Goal: Task Accomplishment & Management: Manage account settings

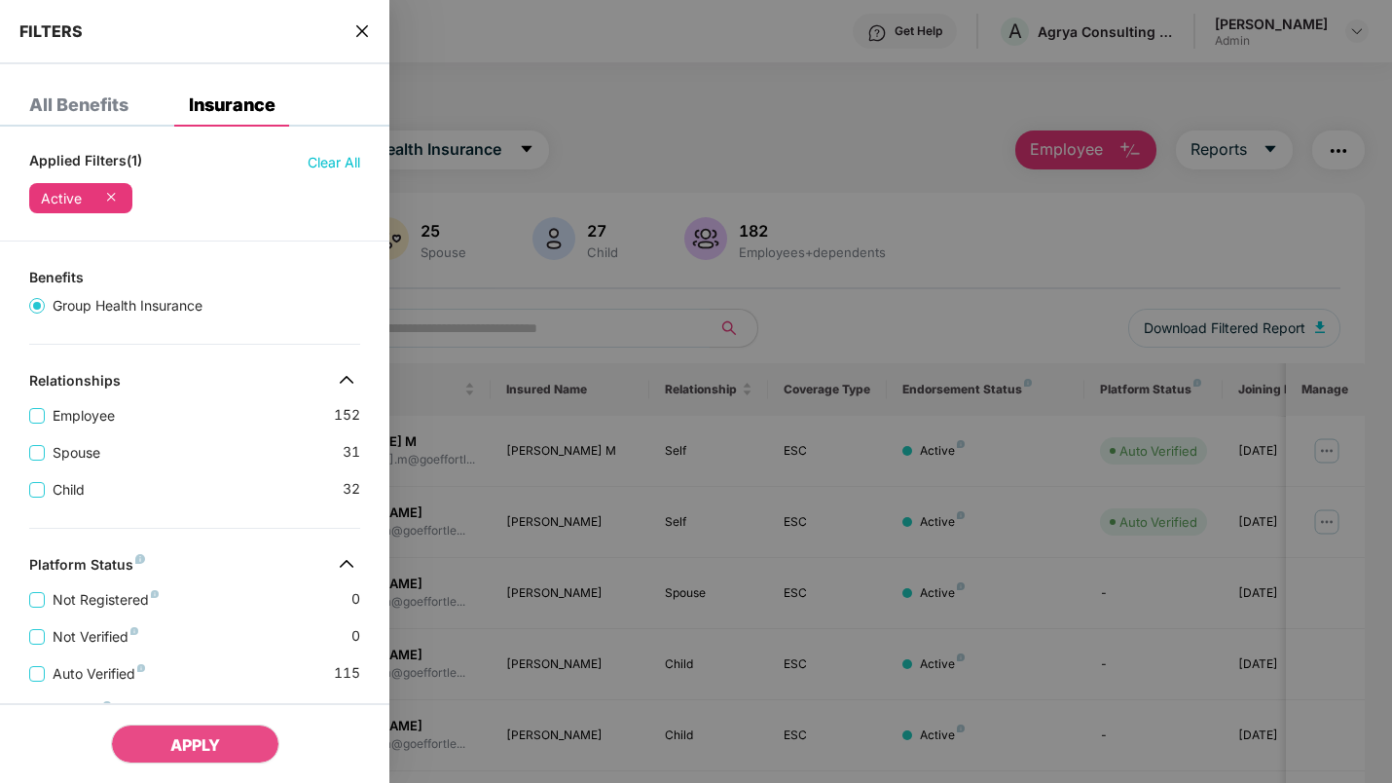
click at [806, 309] on div at bounding box center [696, 391] width 1392 height 783
click at [582, 327] on div at bounding box center [696, 391] width 1392 height 783
click at [375, 33] on div "FILTERS" at bounding box center [194, 32] width 389 height 64
click at [363, 36] on icon "close" at bounding box center [362, 31] width 16 height 16
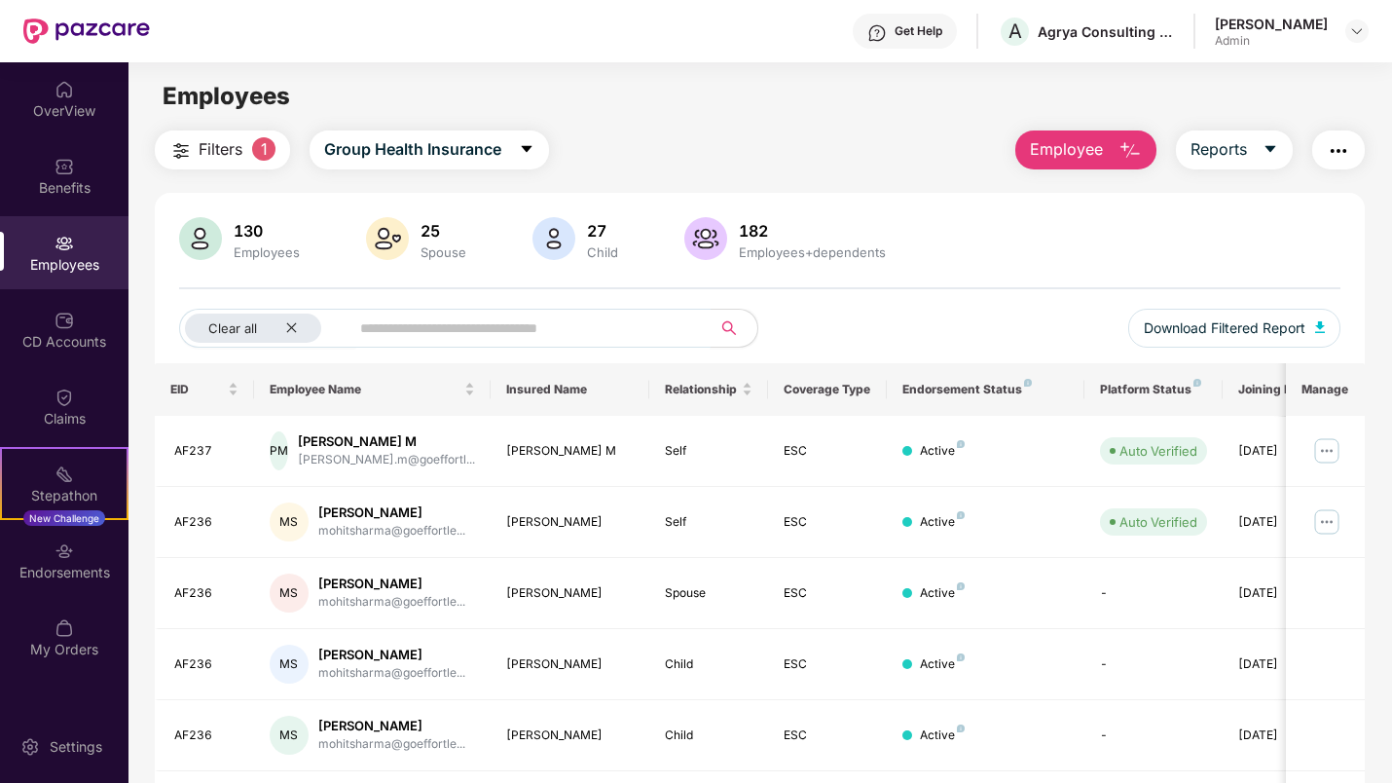
click at [390, 333] on input "text" at bounding box center [522, 327] width 324 height 29
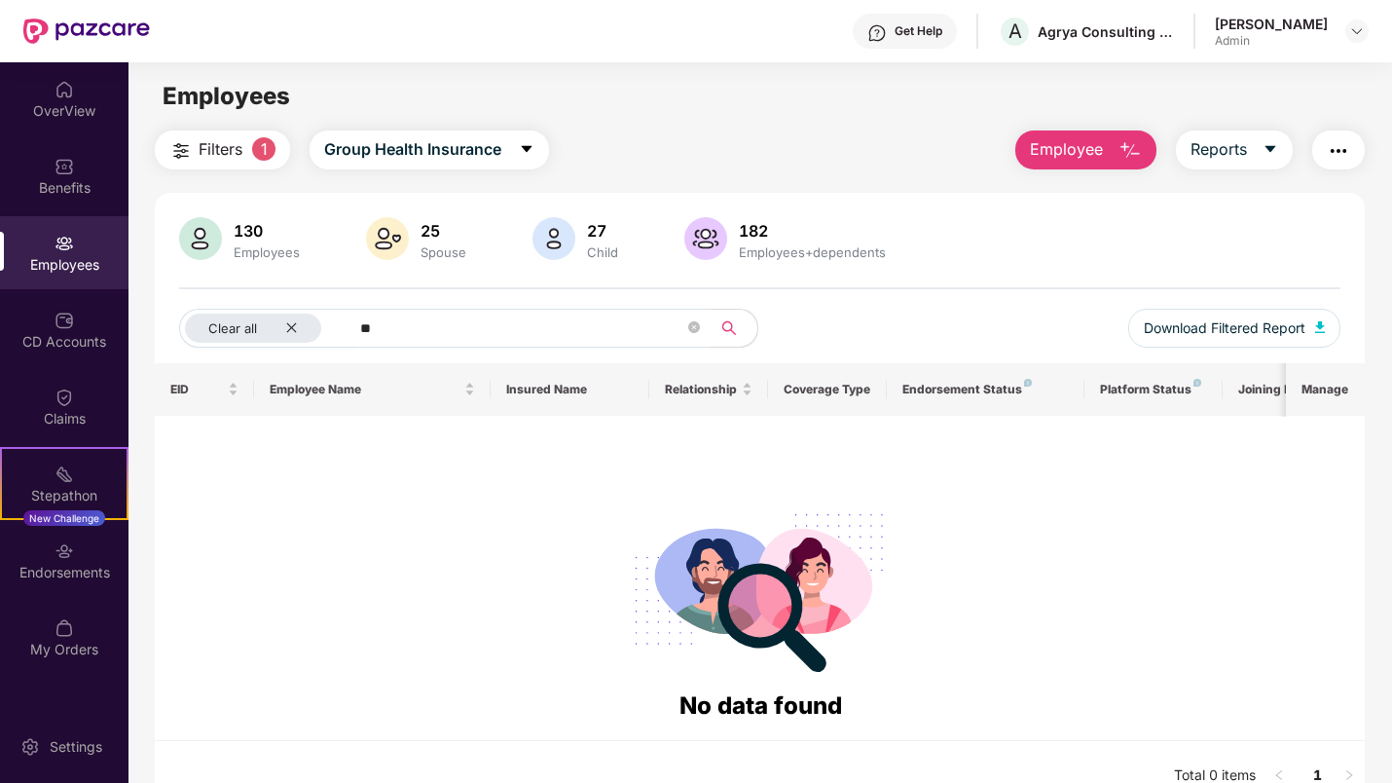
type input "*"
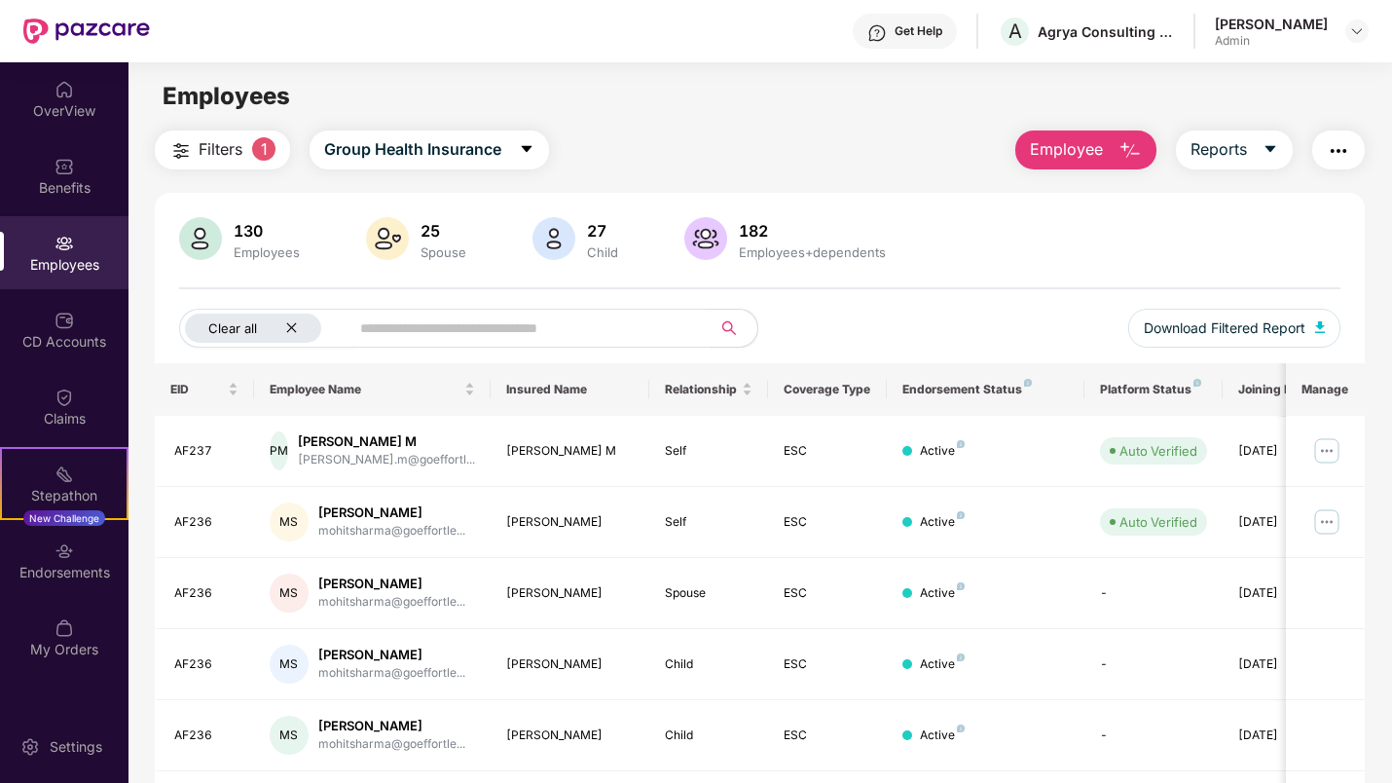
click at [295, 326] on icon "close" at bounding box center [291, 327] width 13 height 13
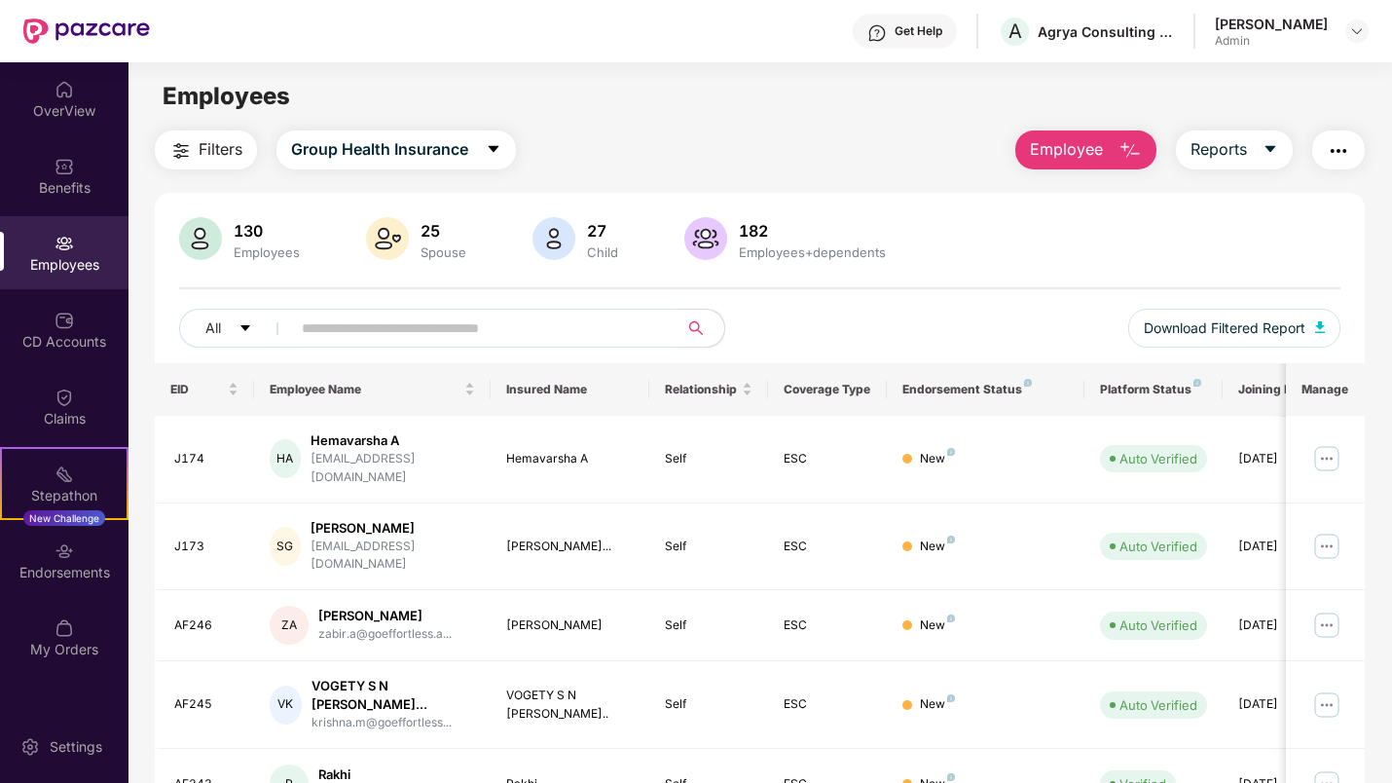
click at [360, 334] on input "text" at bounding box center [476, 327] width 349 height 29
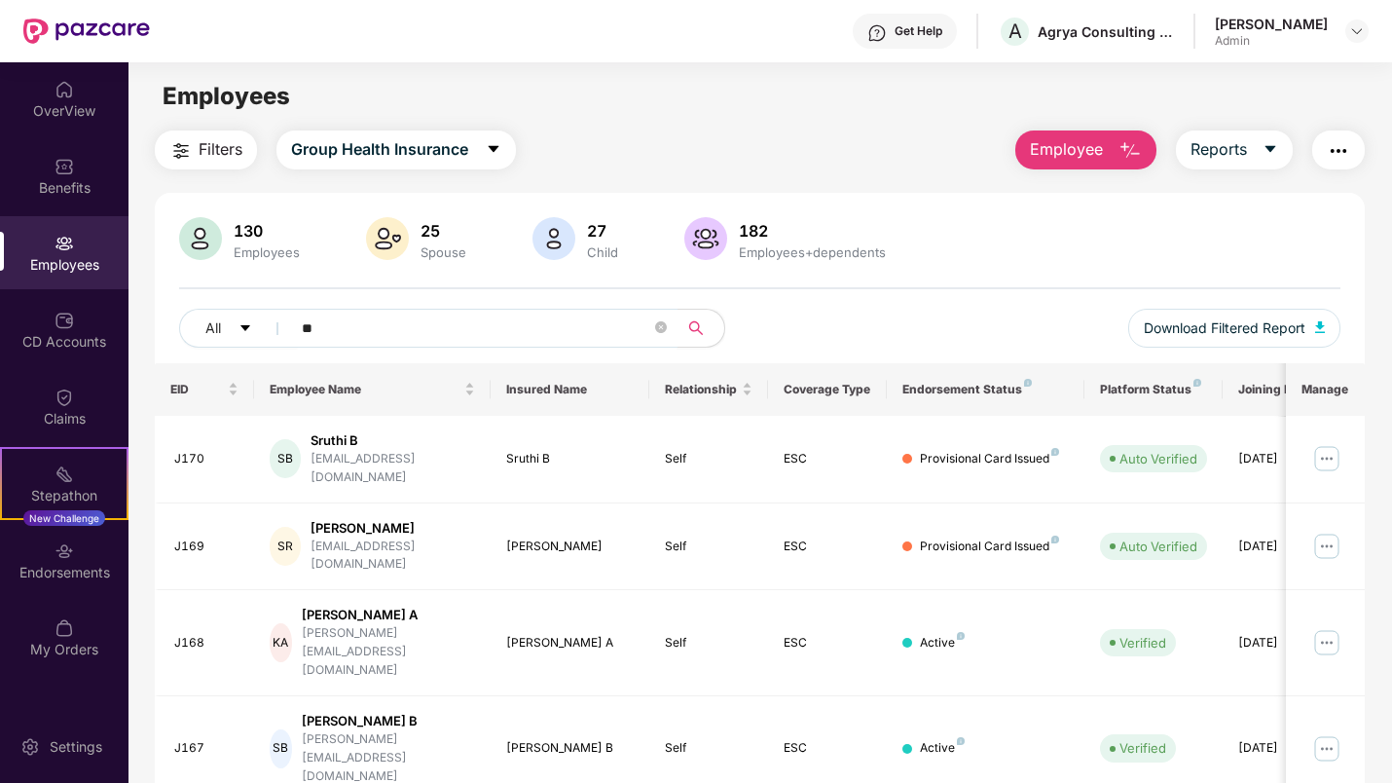
type input "***"
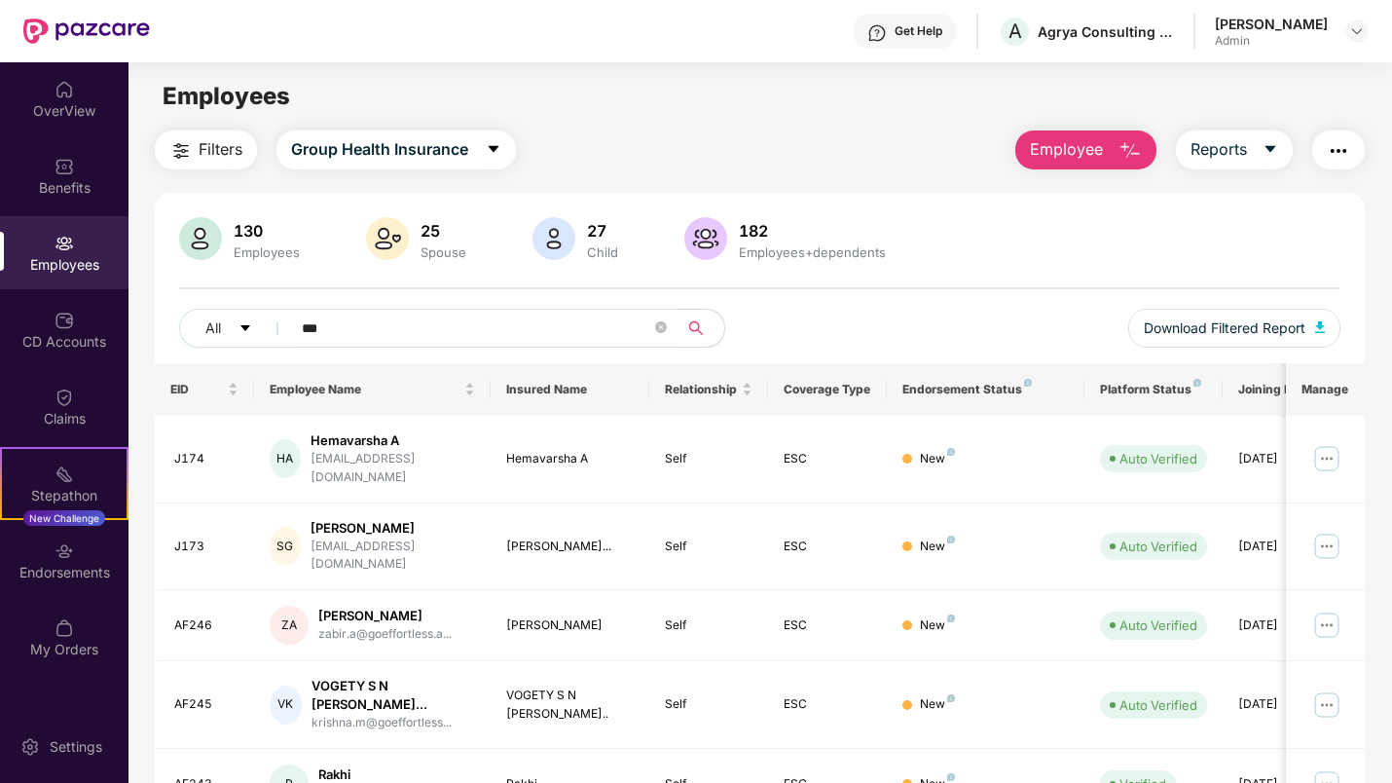
type input "****"
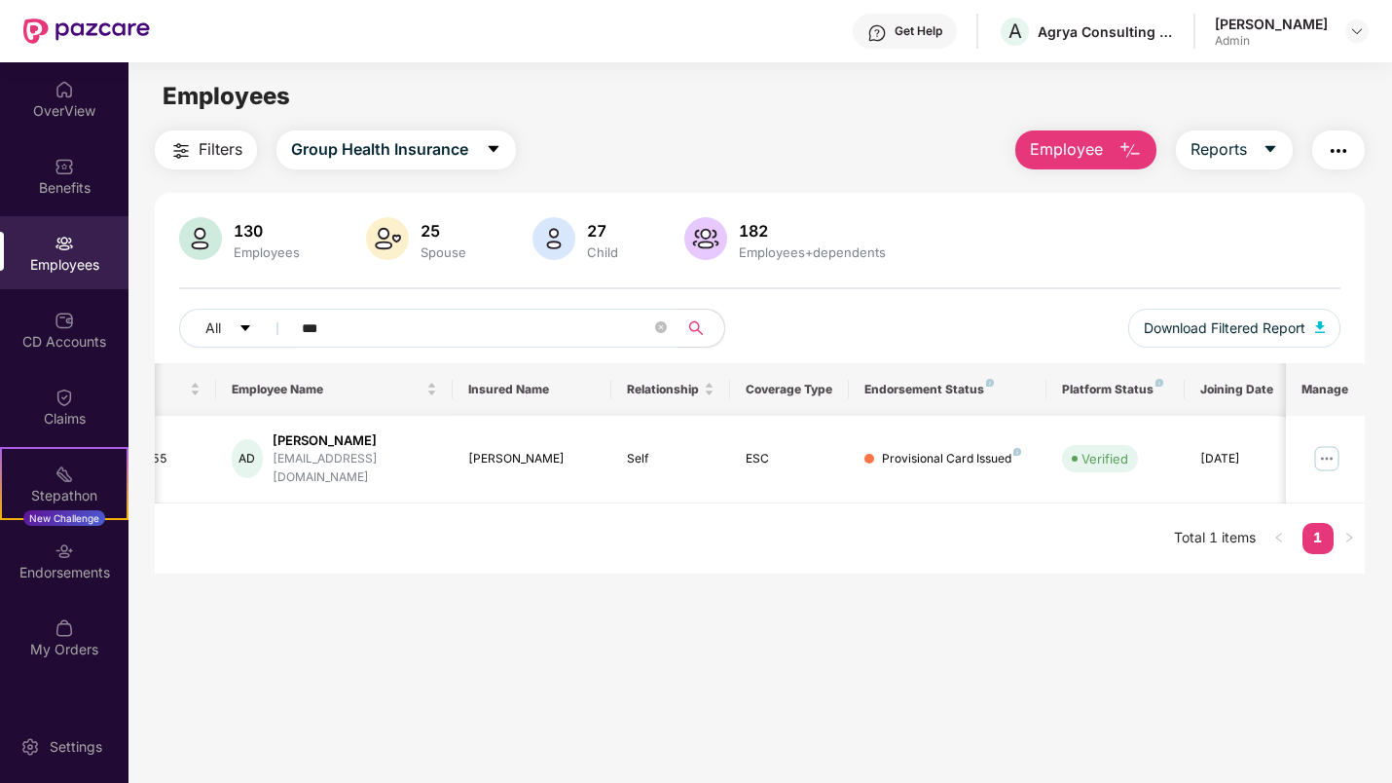
scroll to position [0, 41]
type input "***"
click at [1328, 446] on img at bounding box center [1326, 458] width 31 height 31
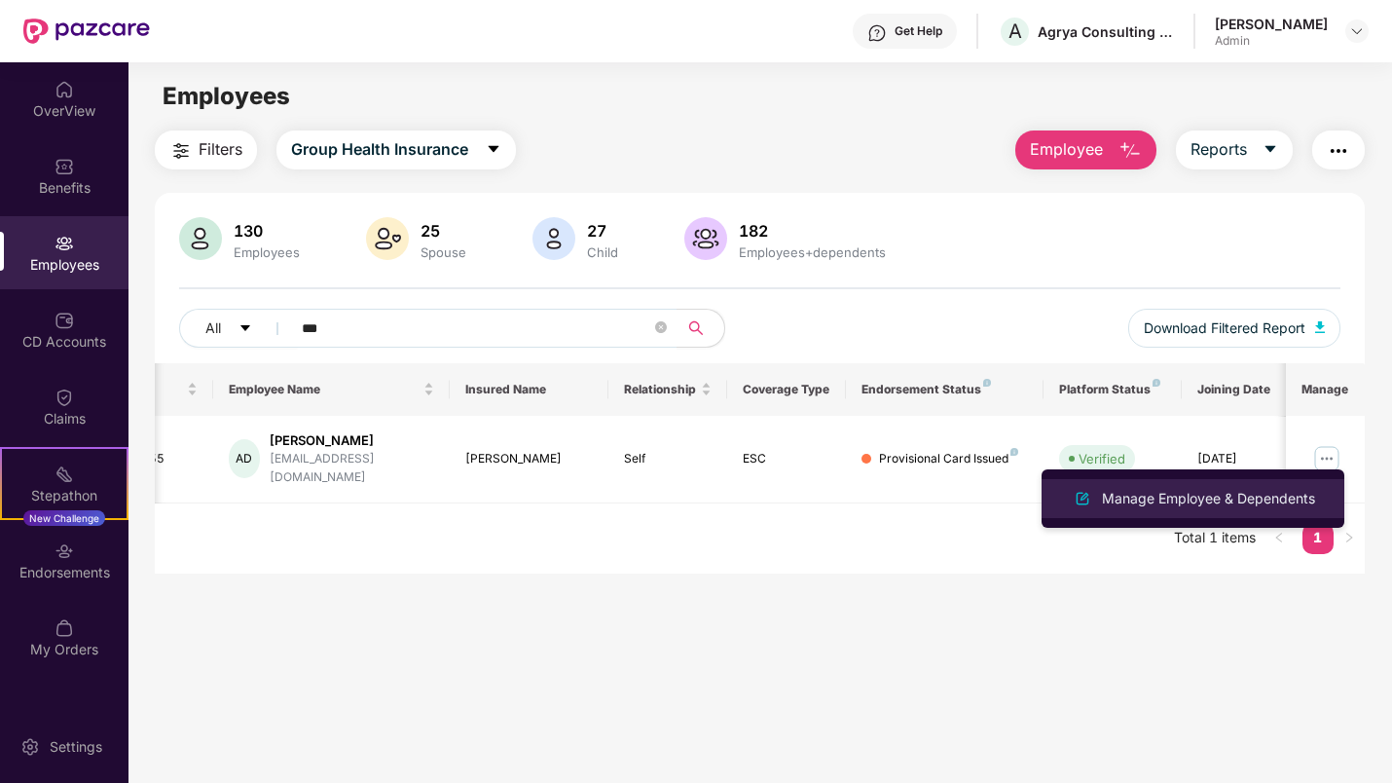
click at [1218, 497] on div "Manage Employee & Dependents" at bounding box center [1208, 498] width 221 height 21
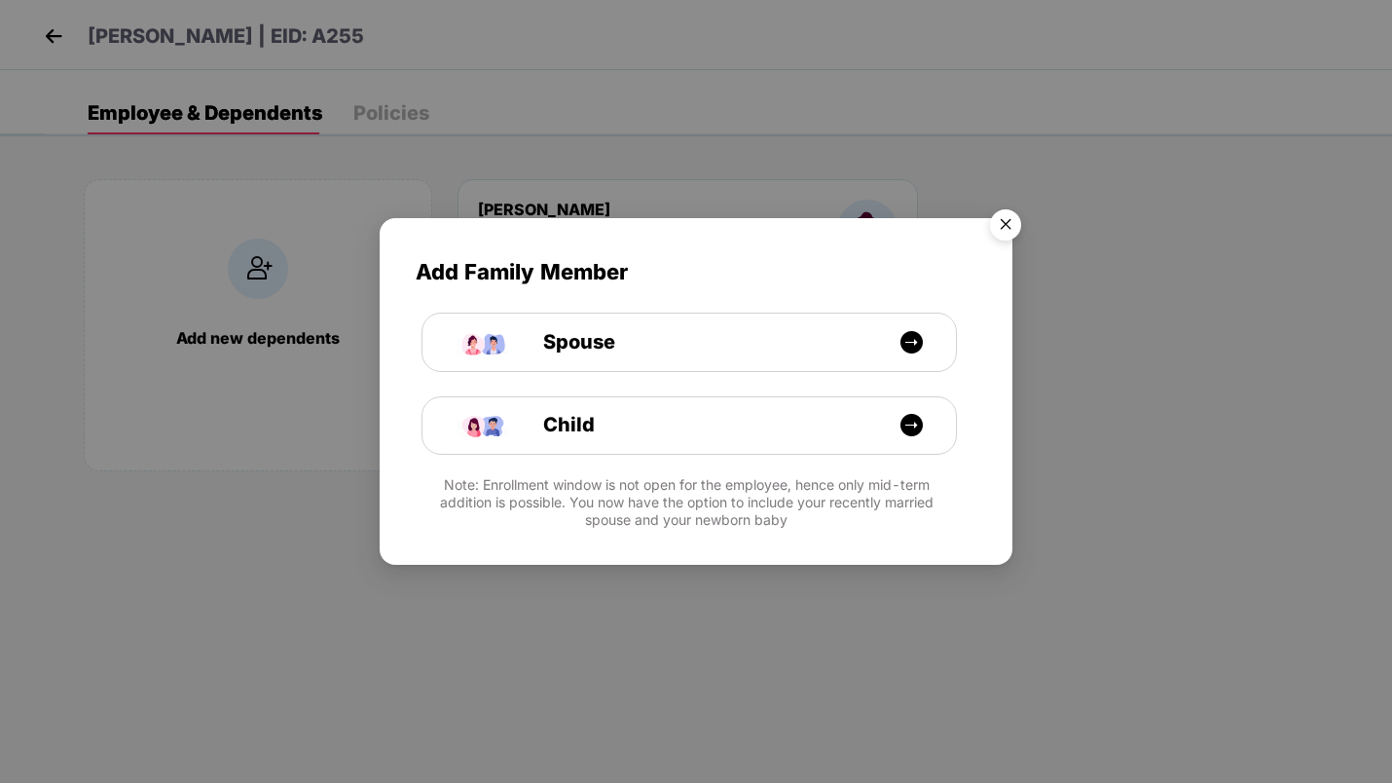
click at [1000, 221] on img "Close" at bounding box center [1005, 228] width 55 height 55
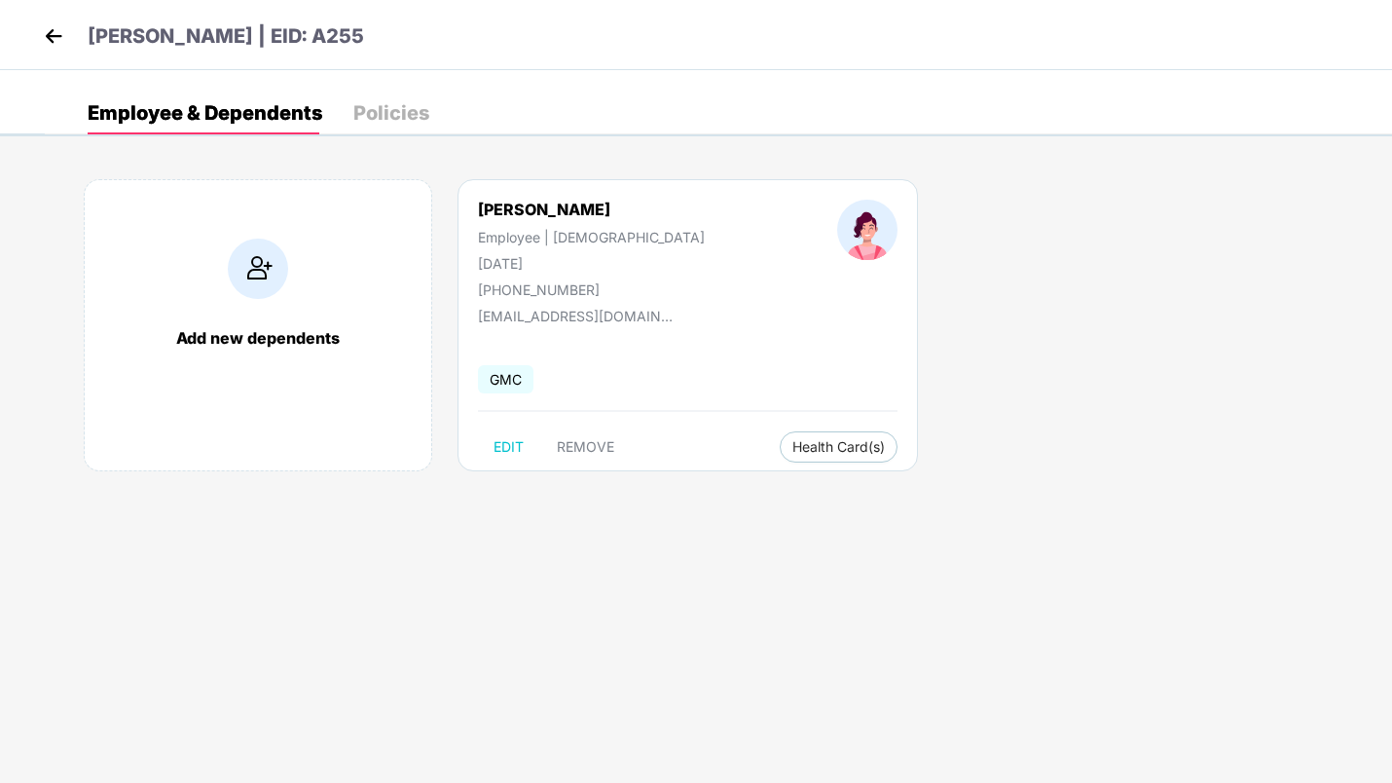
click at [406, 109] on div "Policies" at bounding box center [391, 112] width 76 height 19
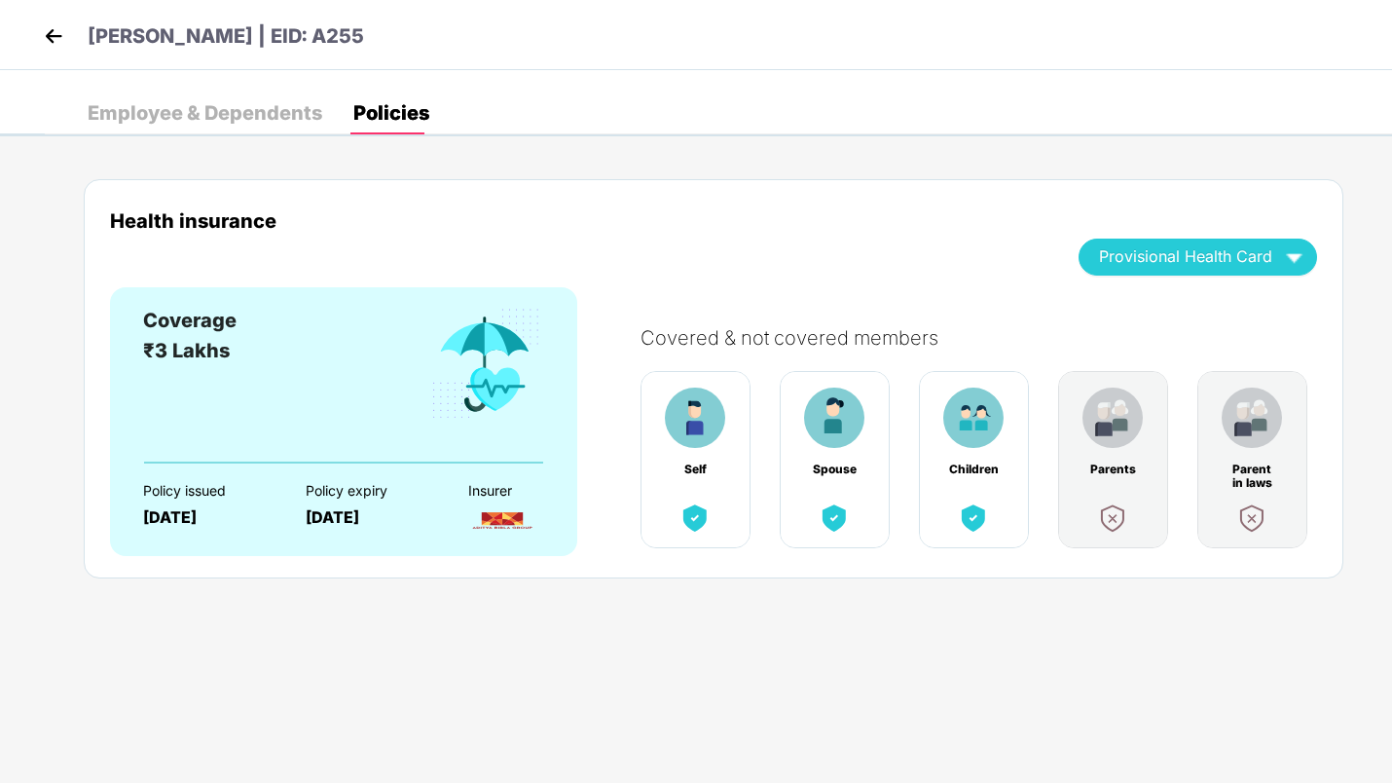
click at [54, 33] on img at bounding box center [53, 35] width 29 height 29
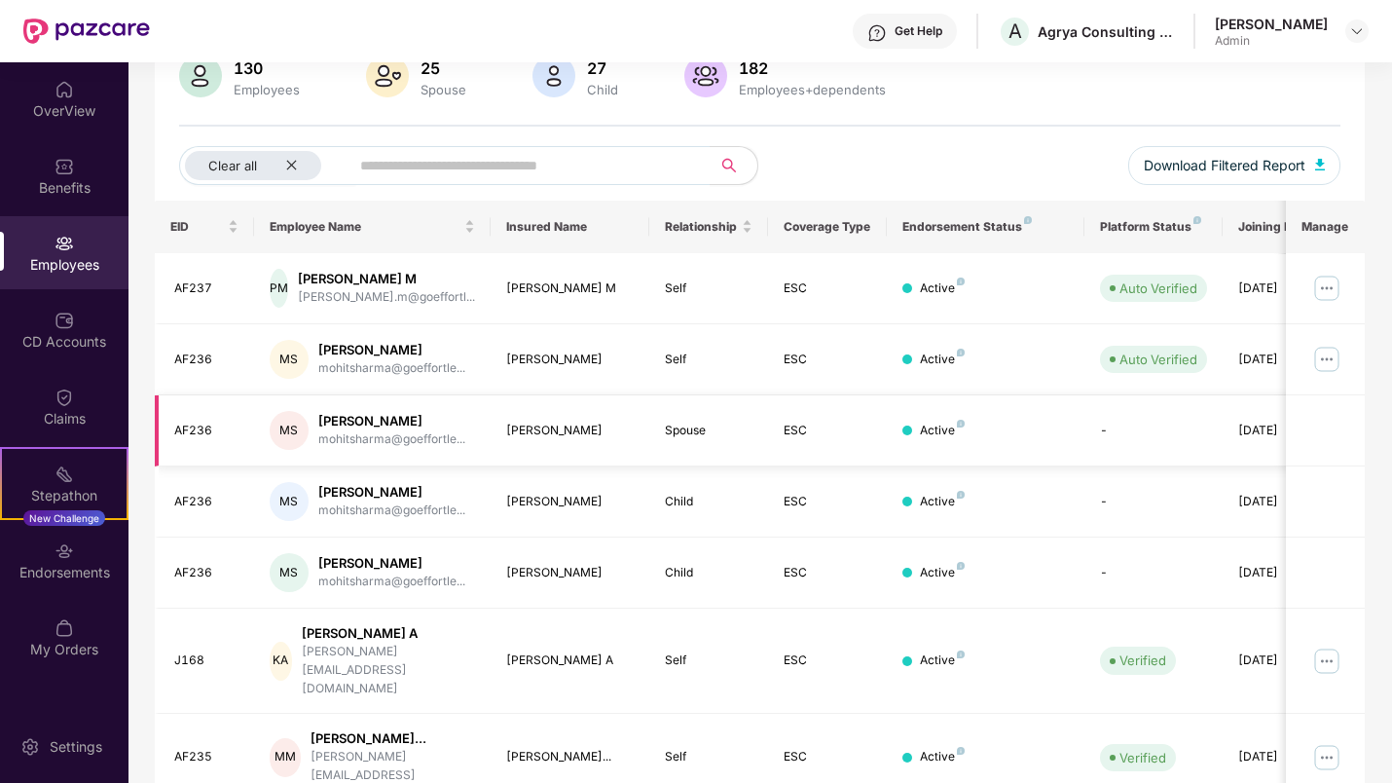
scroll to position [174, 0]
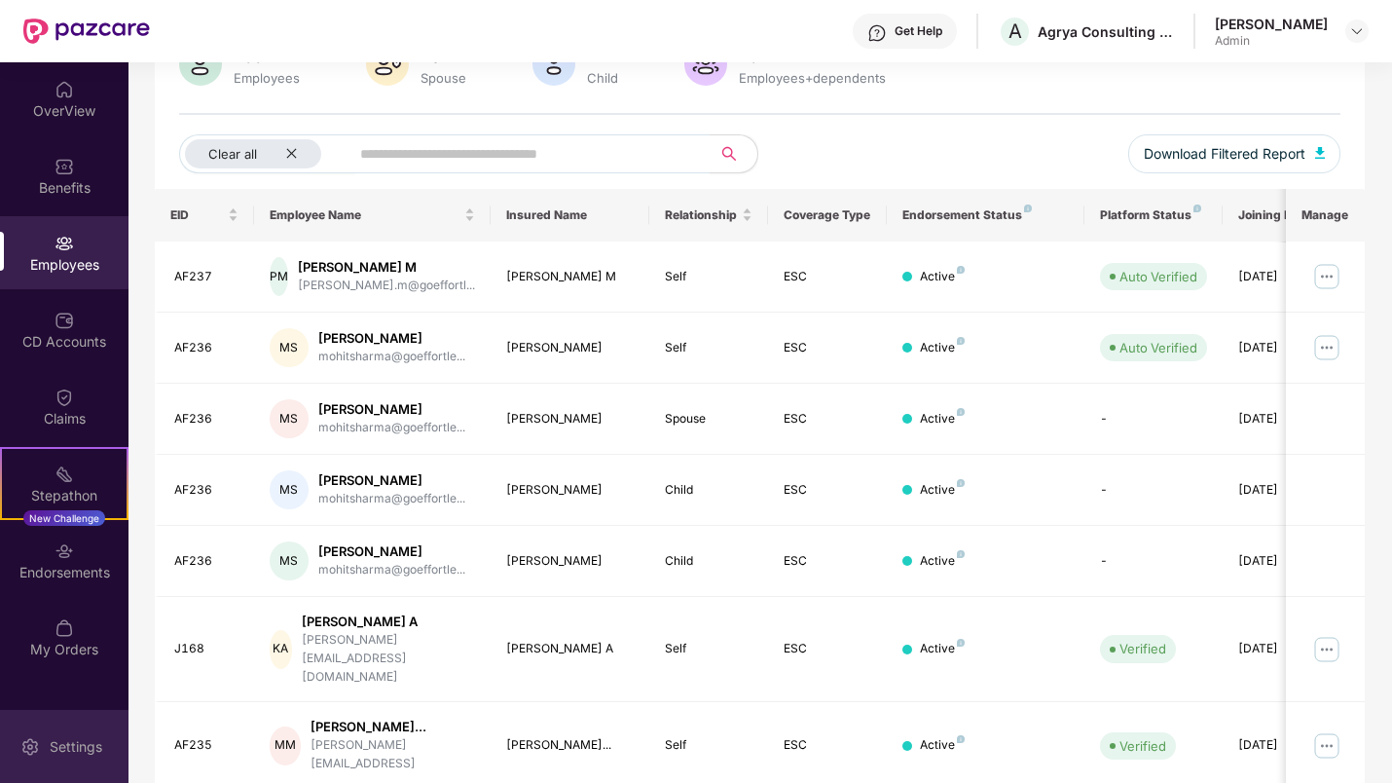
click at [91, 736] on div "Settings" at bounding box center [64, 746] width 128 height 73
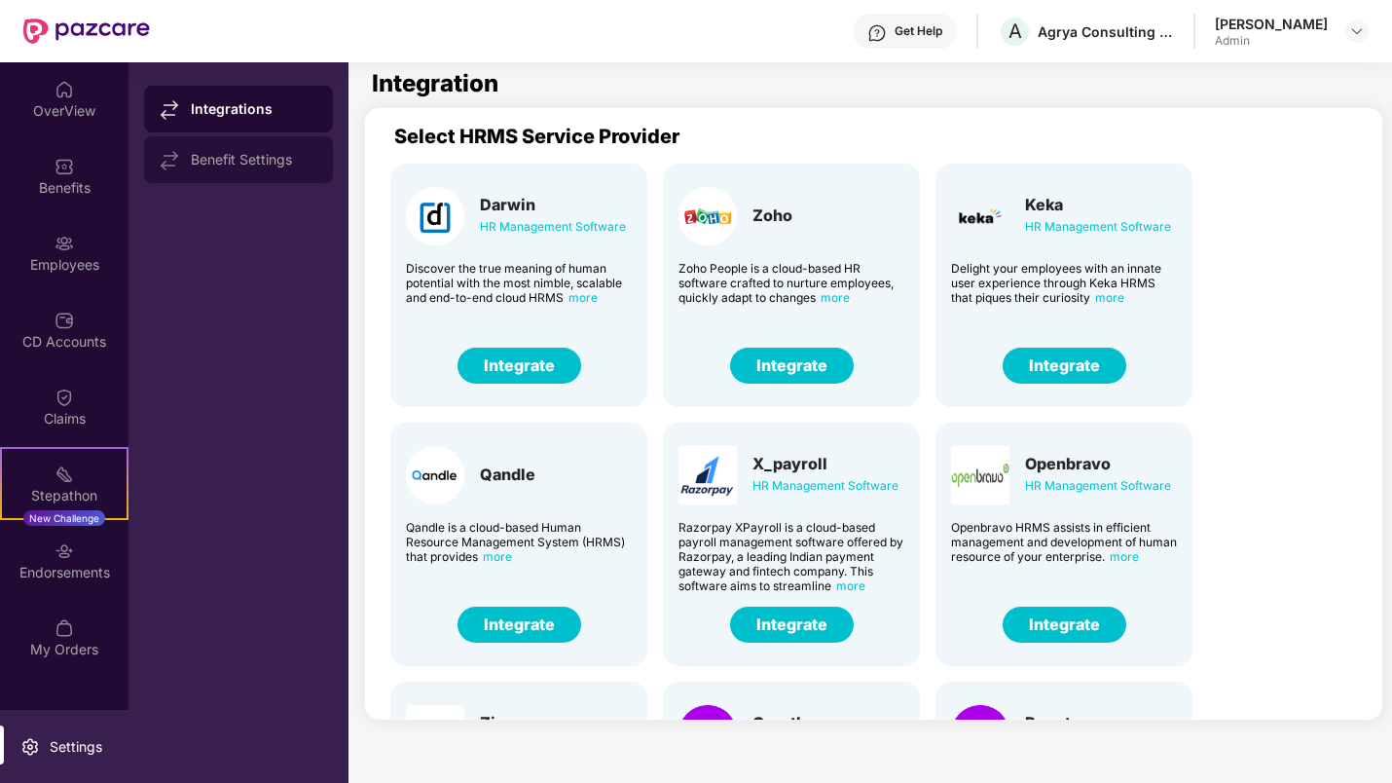
click at [198, 158] on div "Benefit Settings" at bounding box center [254, 160] width 127 height 16
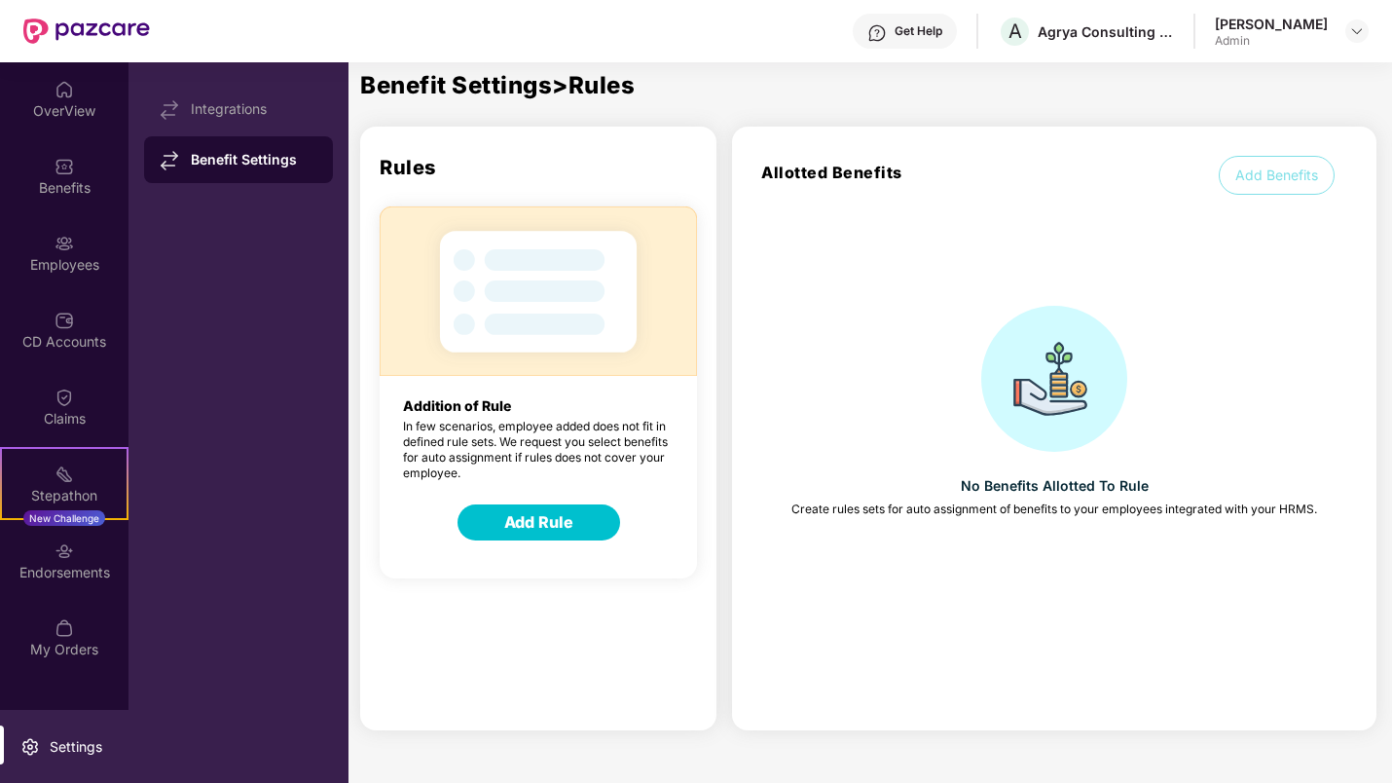
scroll to position [74, 0]
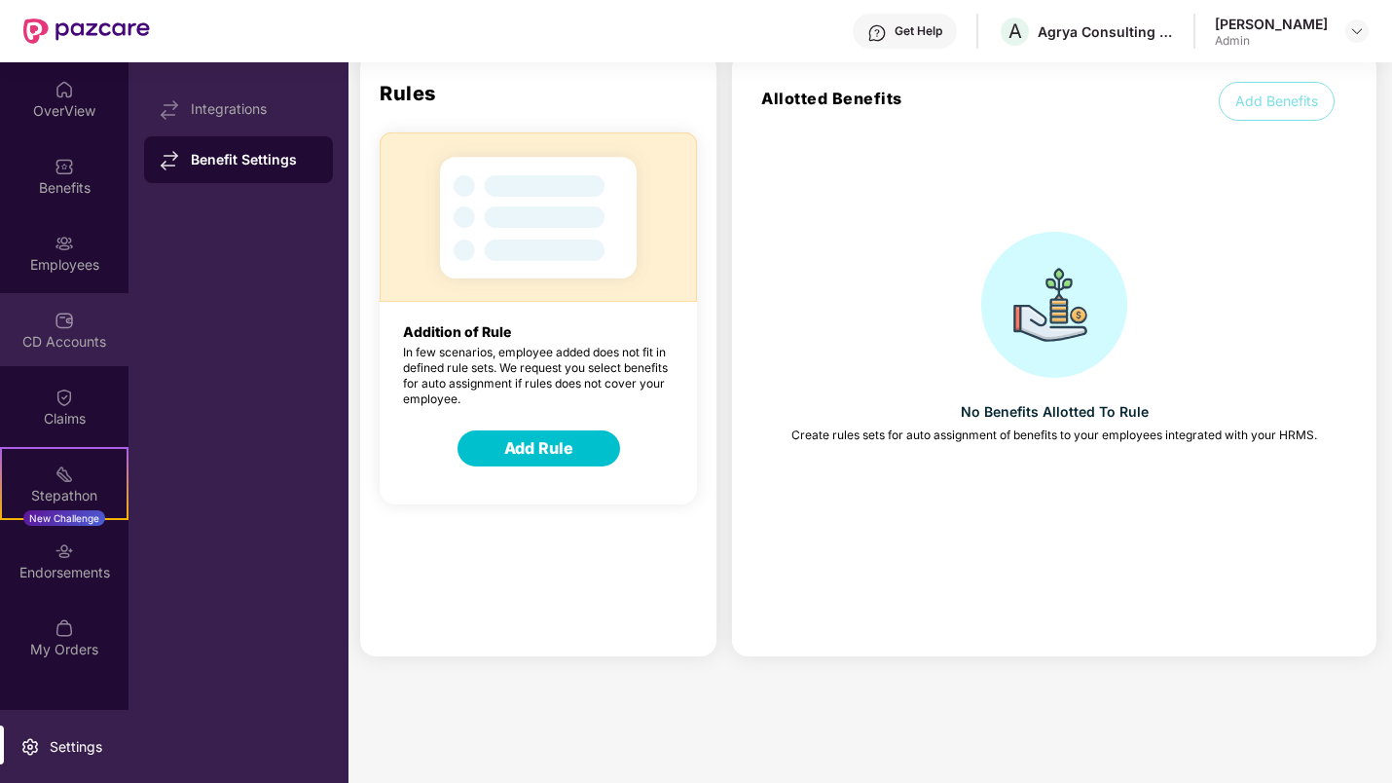
click at [62, 344] on div "CD Accounts" at bounding box center [64, 341] width 128 height 19
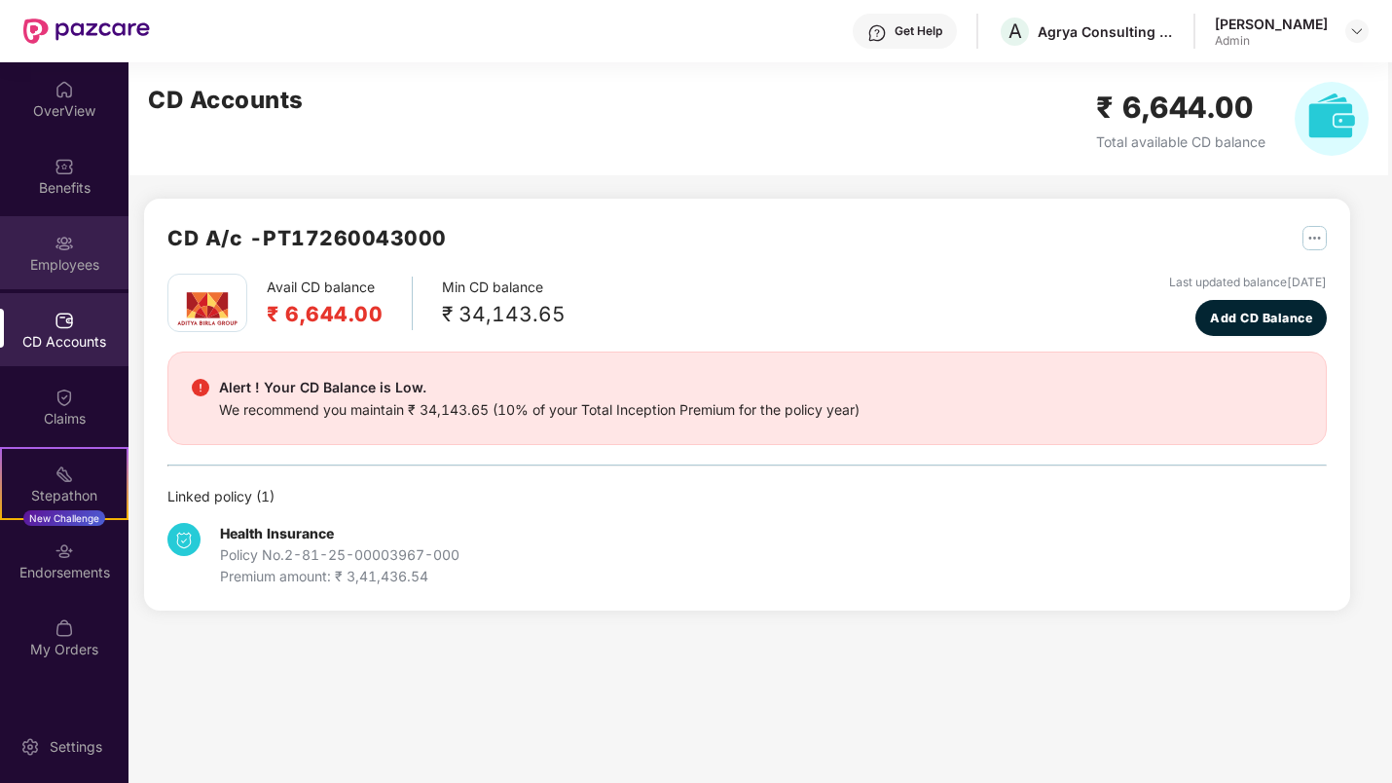
click at [67, 269] on div "Employees" at bounding box center [64, 264] width 128 height 19
